Goal: Information Seeking & Learning: Learn about a topic

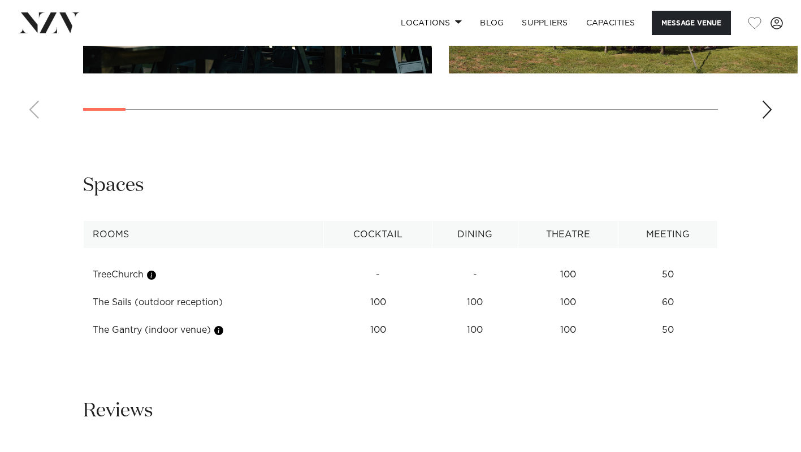
scroll to position [1356, 0]
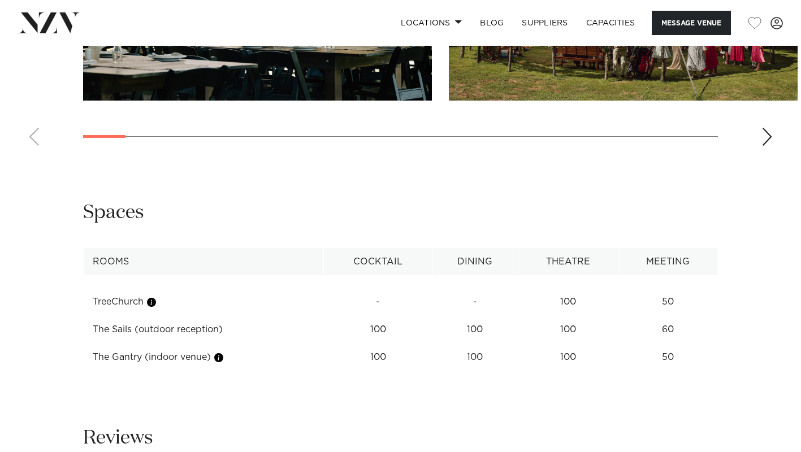
click at [667, 310] on td "50" at bounding box center [667, 302] width 99 height 28
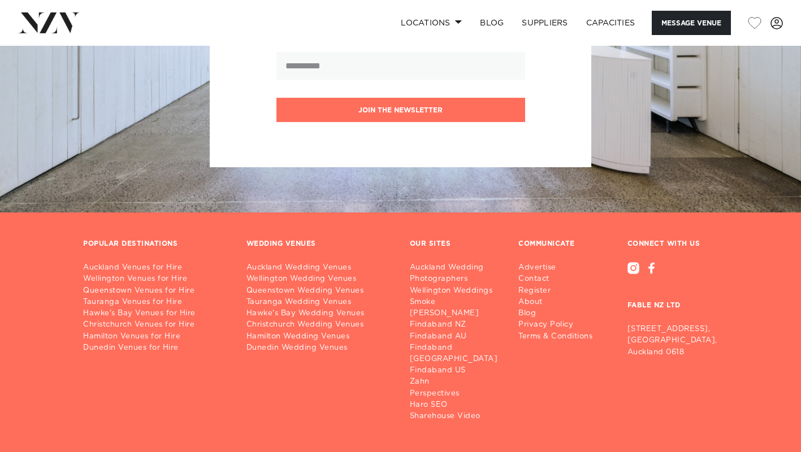
scroll to position [2972, 0]
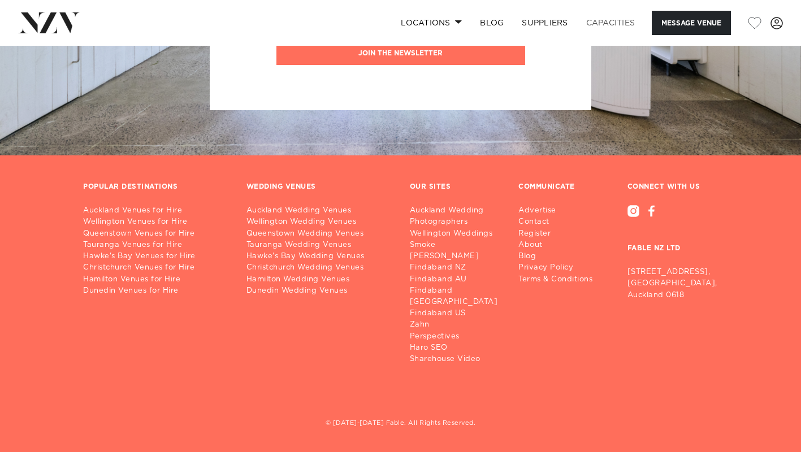
click at [624, 21] on link "Capacities" at bounding box center [610, 23] width 67 height 24
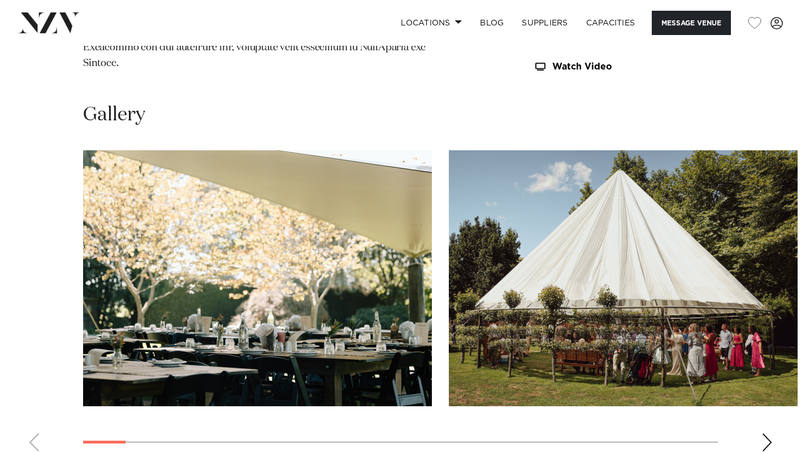
scroll to position [1164, 0]
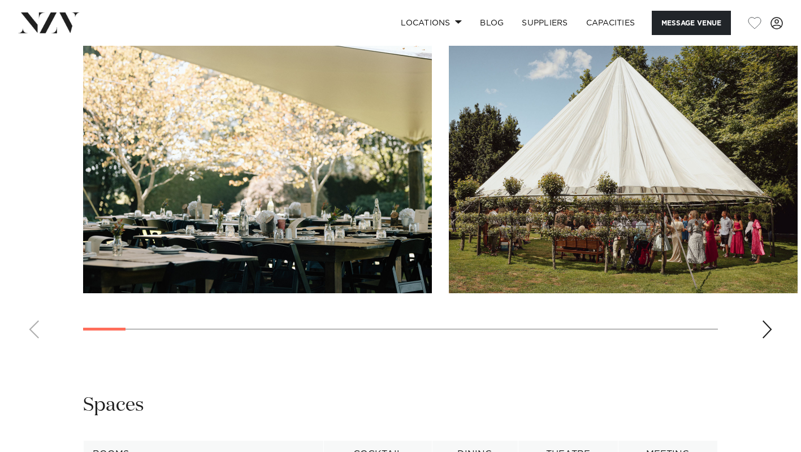
click at [770, 338] on div "Next slide" at bounding box center [766, 329] width 11 height 18
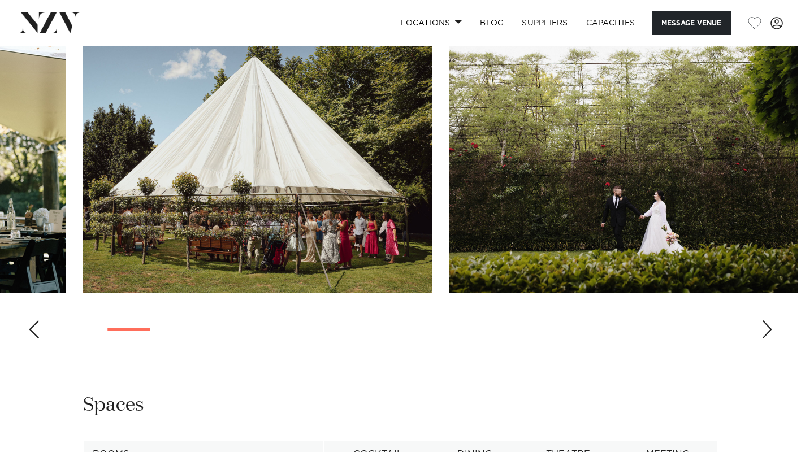
click at [771, 337] on div "Next slide" at bounding box center [766, 329] width 11 height 18
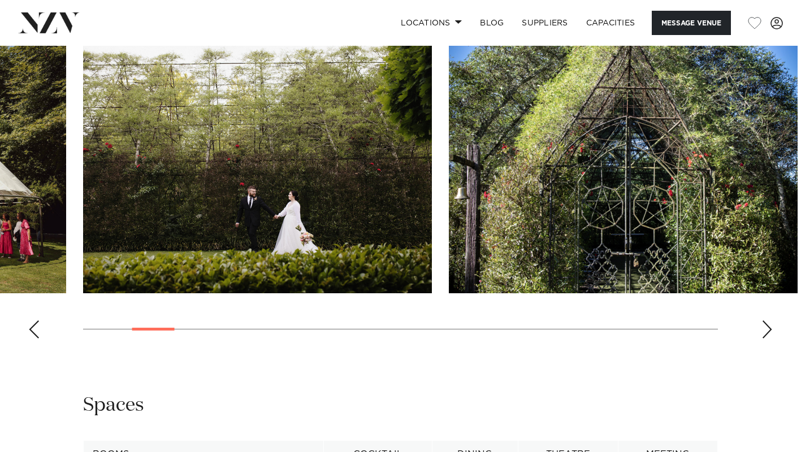
click at [771, 337] on div "Next slide" at bounding box center [766, 329] width 11 height 18
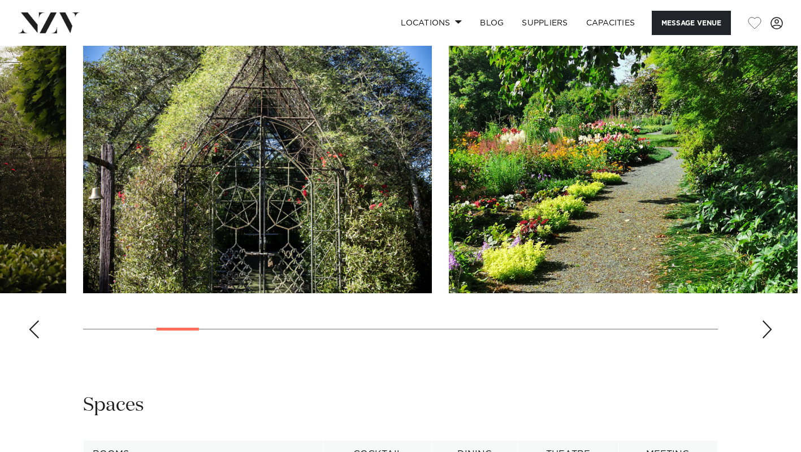
click at [771, 337] on div "Next slide" at bounding box center [766, 329] width 11 height 18
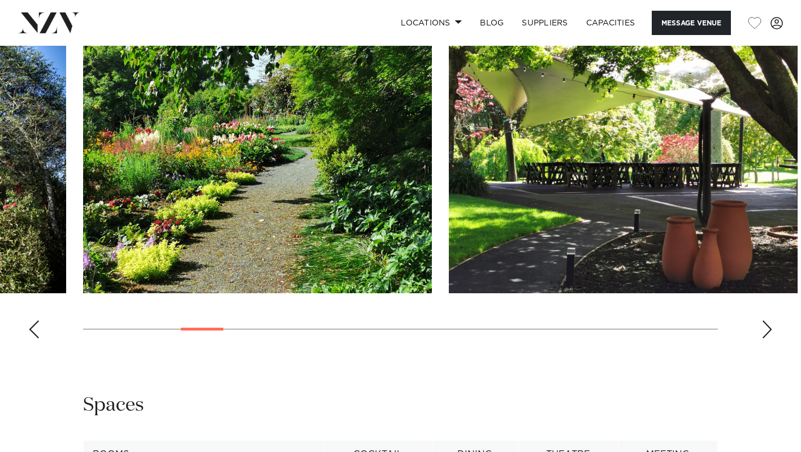
click at [771, 337] on div "Next slide" at bounding box center [766, 329] width 11 height 18
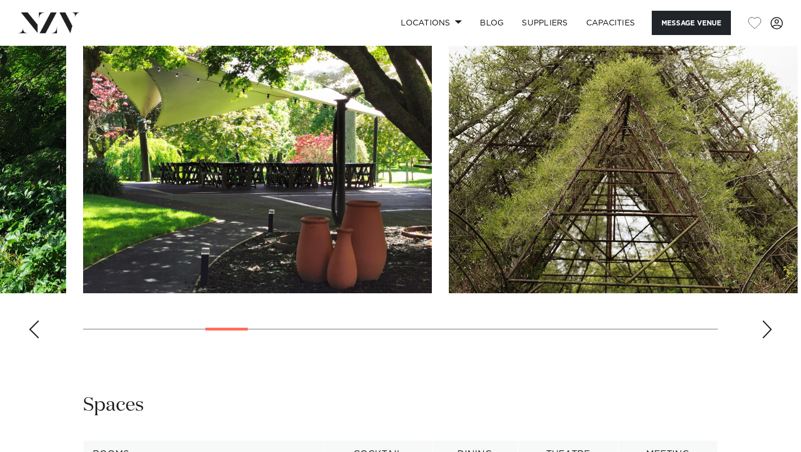
click at [771, 337] on div "Next slide" at bounding box center [766, 329] width 11 height 18
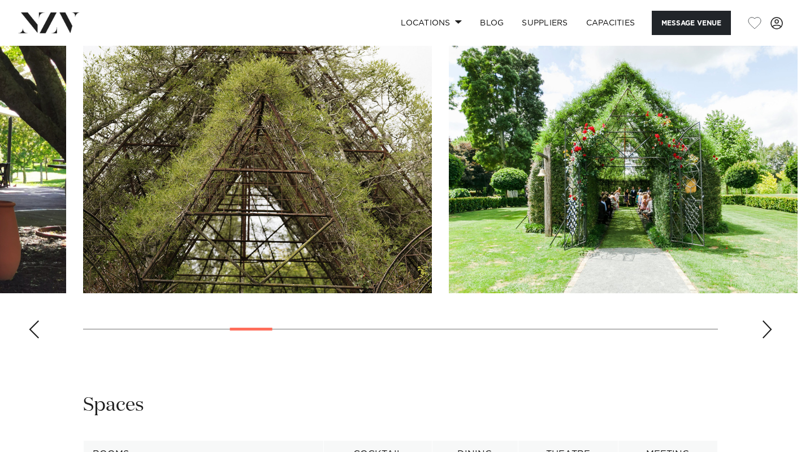
click at [771, 337] on div "Next slide" at bounding box center [766, 329] width 11 height 18
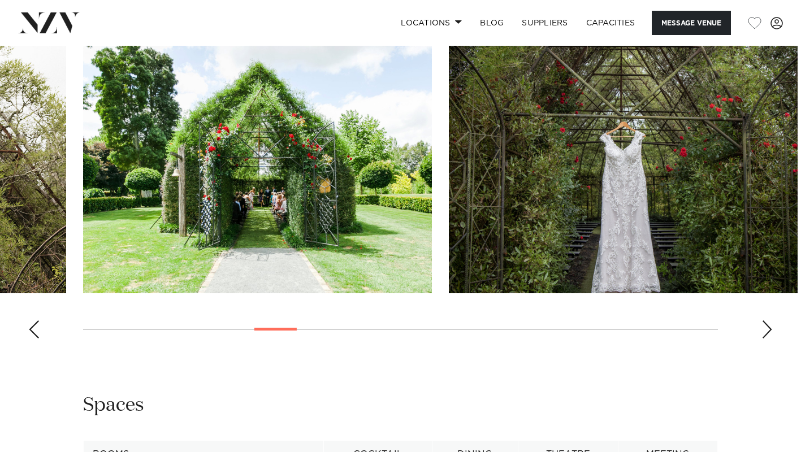
click at [771, 337] on div "Next slide" at bounding box center [766, 329] width 11 height 18
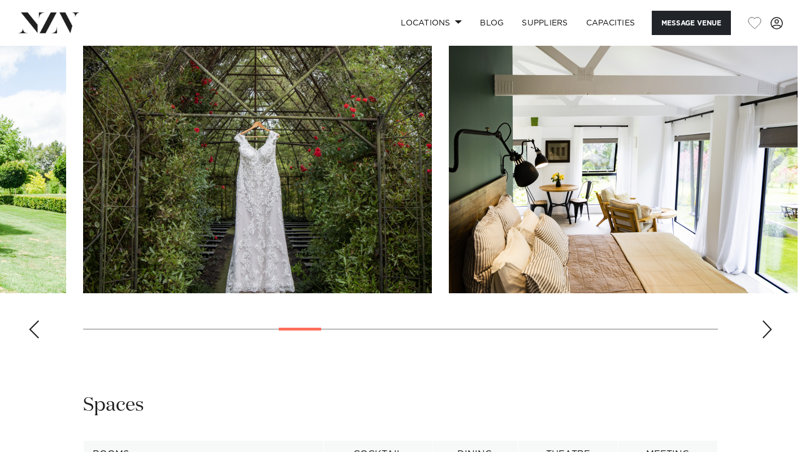
click at [771, 337] on div "Next slide" at bounding box center [766, 329] width 11 height 18
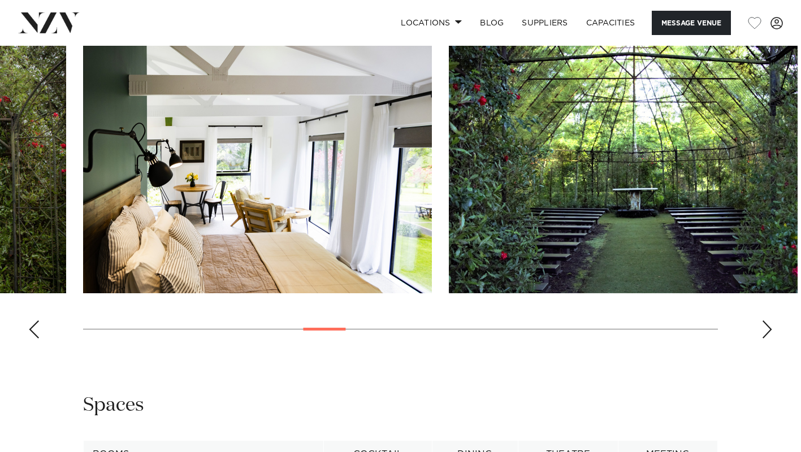
click at [771, 337] on div "Next slide" at bounding box center [766, 329] width 11 height 18
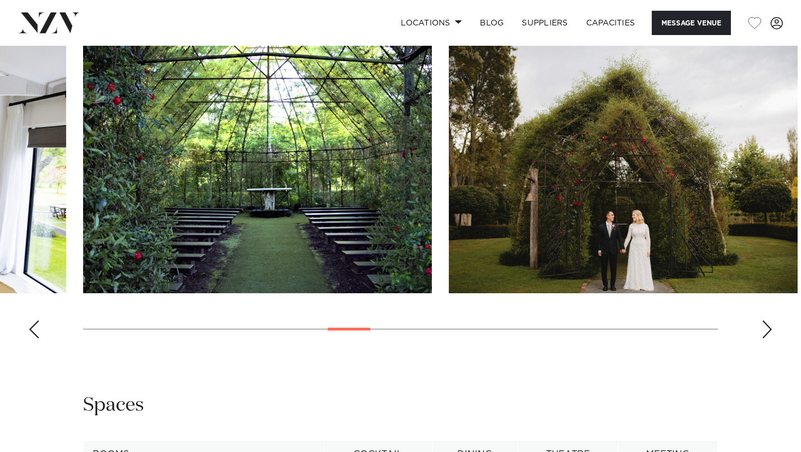
click at [771, 337] on div "Next slide" at bounding box center [766, 329] width 11 height 18
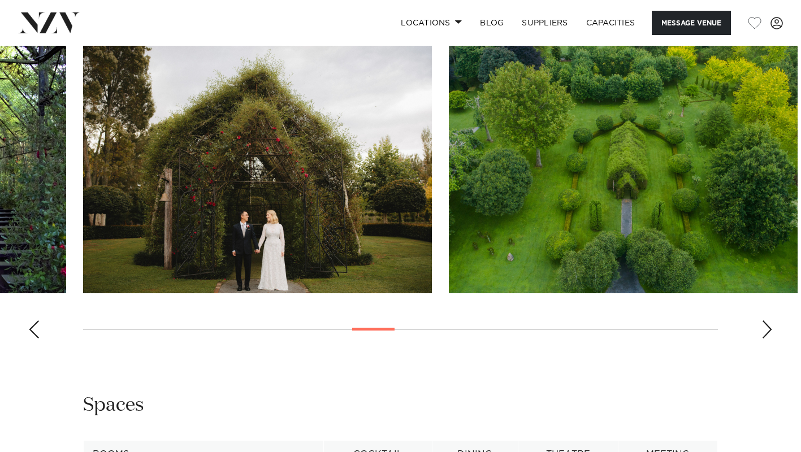
click at [771, 337] on div "Next slide" at bounding box center [766, 329] width 11 height 18
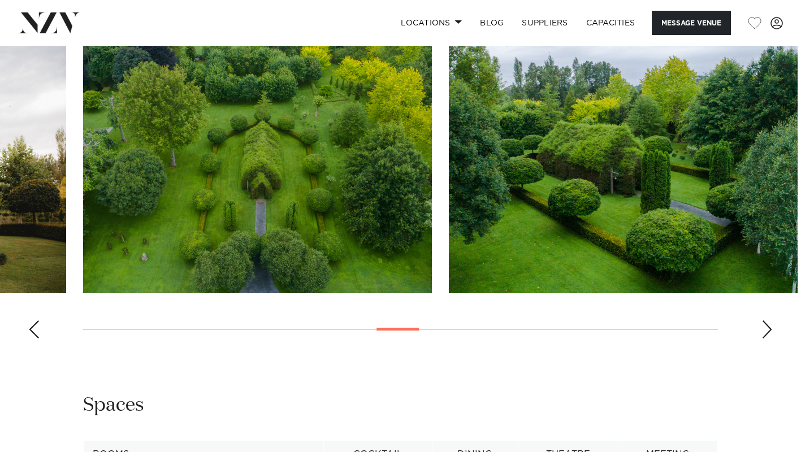
click at [771, 337] on div "Next slide" at bounding box center [766, 329] width 11 height 18
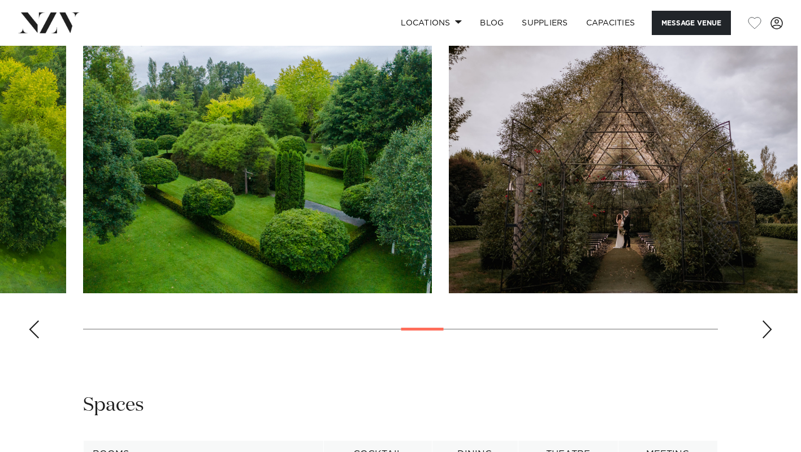
click at [771, 337] on div "Next slide" at bounding box center [766, 329] width 11 height 18
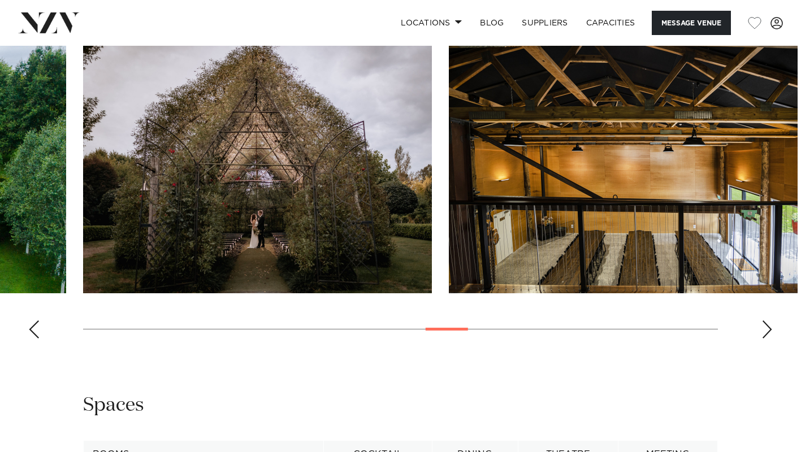
click at [762, 333] on swiper-container at bounding box center [400, 192] width 801 height 310
click at [767, 331] on div "Next slide" at bounding box center [766, 329] width 11 height 18
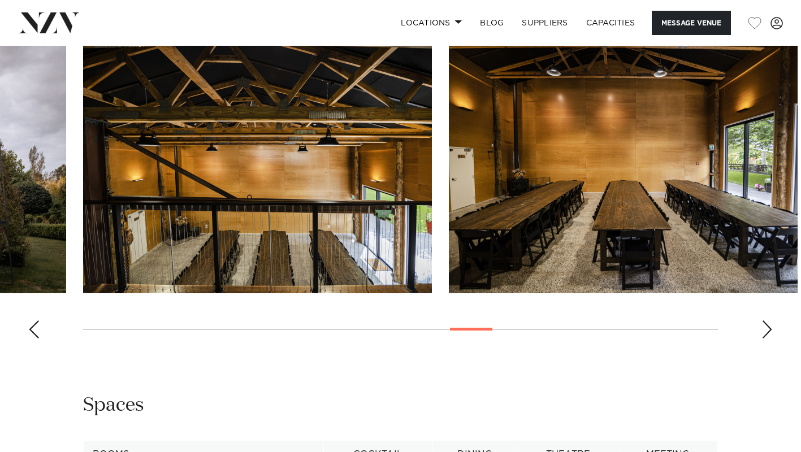
click at [767, 331] on div "Next slide" at bounding box center [766, 329] width 11 height 18
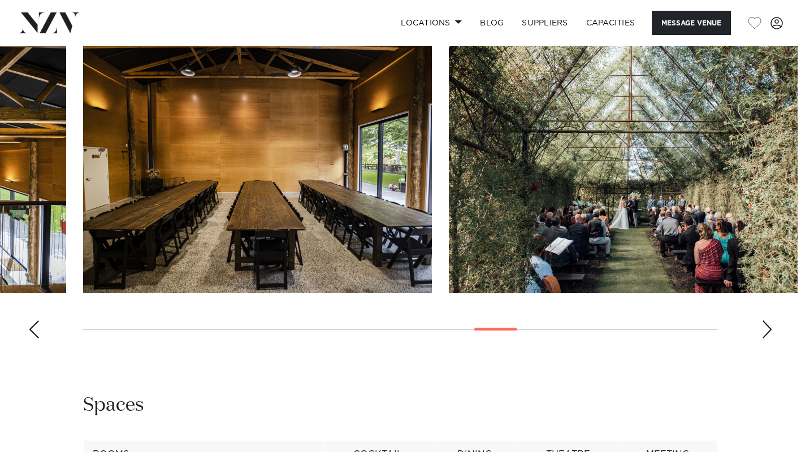
click at [767, 331] on div "Next slide" at bounding box center [766, 329] width 11 height 18
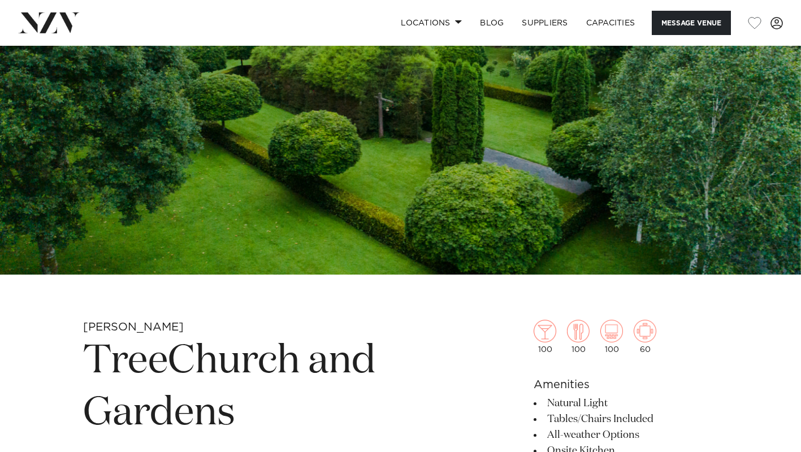
scroll to position [0, 0]
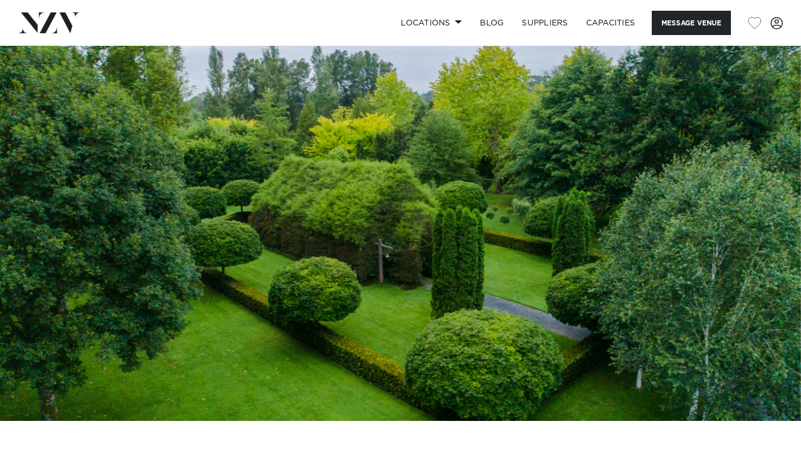
click at [775, 27] on span at bounding box center [776, 23] width 12 height 12
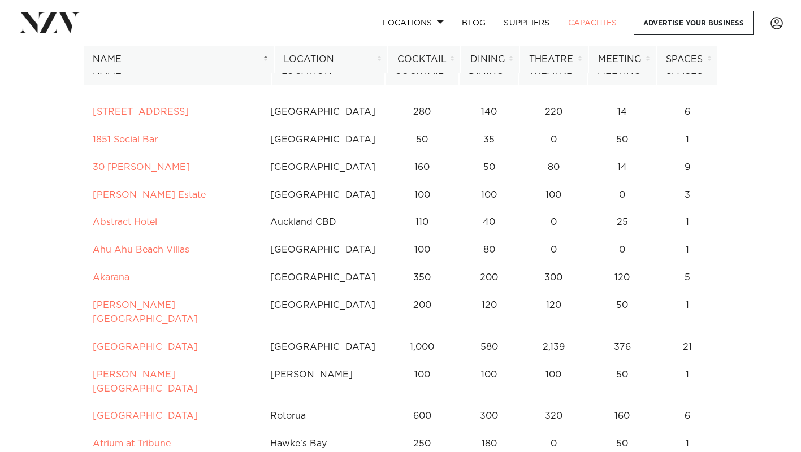
scroll to position [113, 0]
